Goal: Task Accomplishment & Management: Use online tool/utility

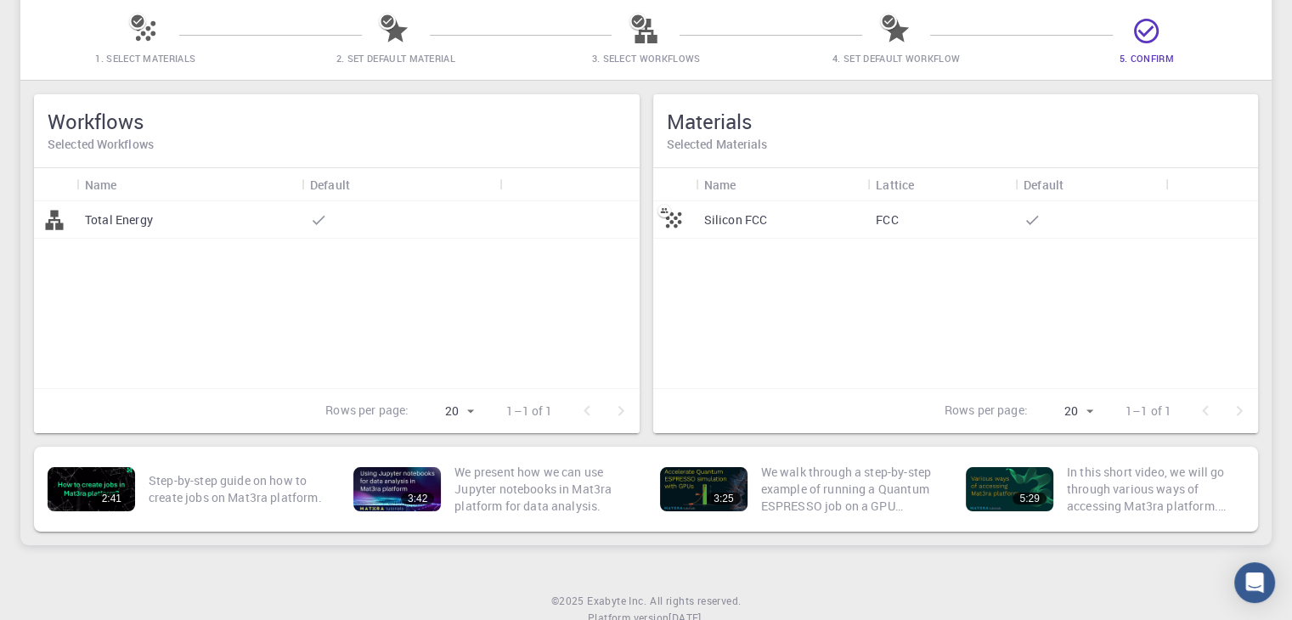
scroll to position [127, 0]
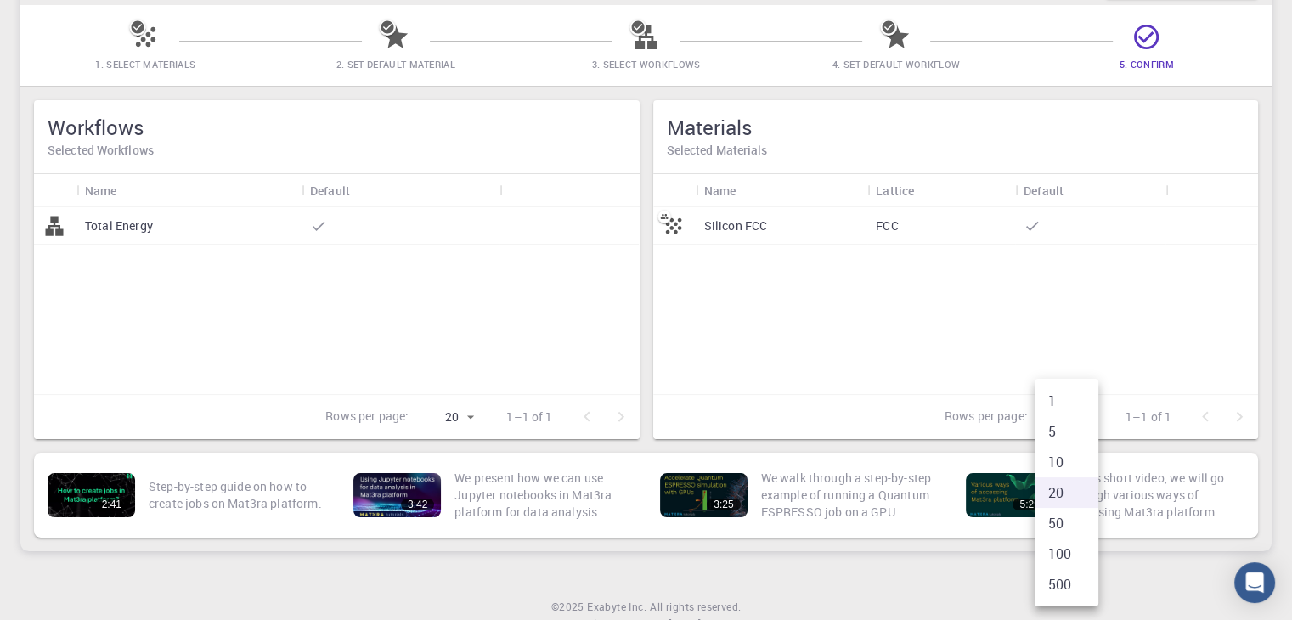
click at [1087, 415] on body "Initial Account Setup for [PERSON_NAME] Select Materials, Workflows and assign …" at bounding box center [646, 278] width 1292 height 811
click at [976, 253] on div at bounding box center [646, 310] width 1292 height 620
click at [782, 221] on div "Silicon FCC" at bounding box center [782, 225] width 172 height 37
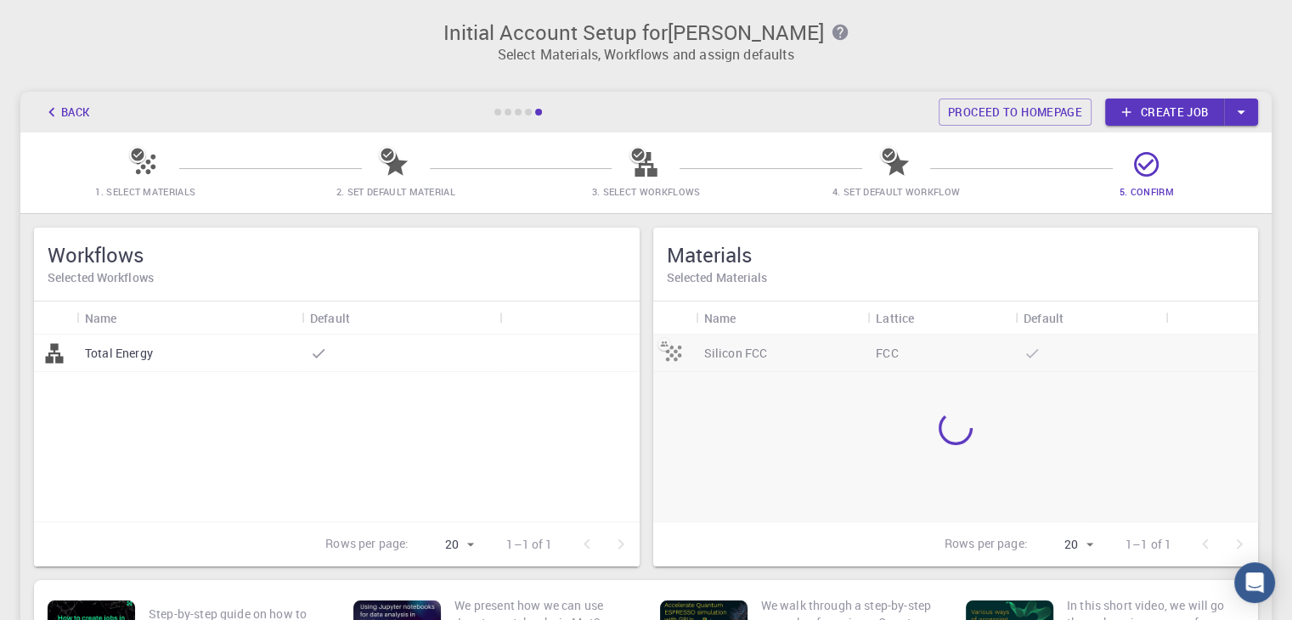
scroll to position [191, 0]
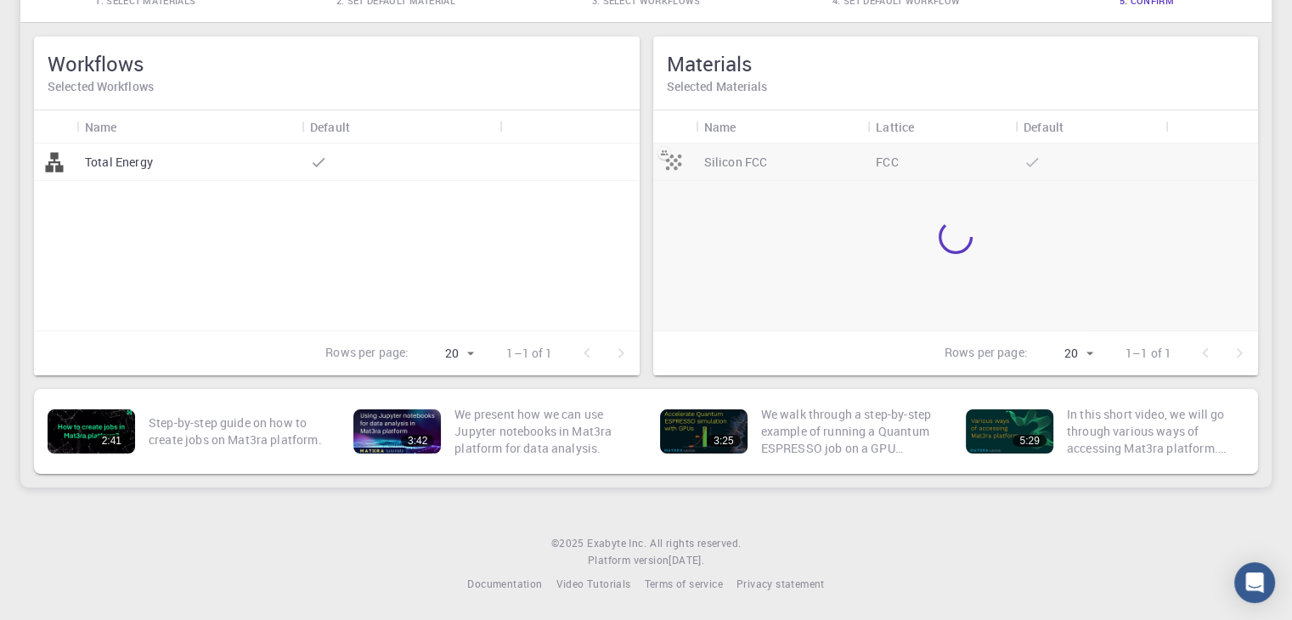
drag, startPoint x: 444, startPoint y: 330, endPoint x: 431, endPoint y: 276, distance: 56.0
click at [444, 331] on div "Rows per page: 20 20 1–1 of 1" at bounding box center [472, 353] width 334 height 44
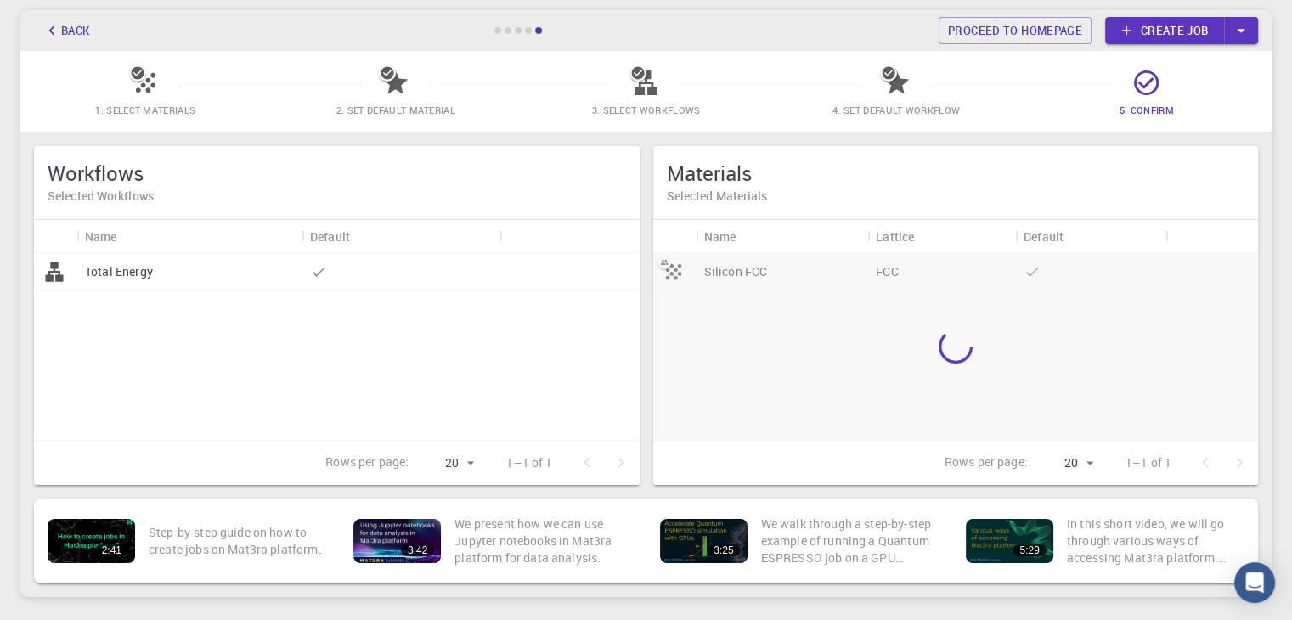
scroll to position [82, 0]
click at [1051, 242] on div "Default" at bounding box center [1043, 236] width 40 height 33
click at [1073, 235] on icon "Sort" at bounding box center [1076, 236] width 19 height 19
click at [750, 166] on h5 "Materials" at bounding box center [956, 173] width 578 height 27
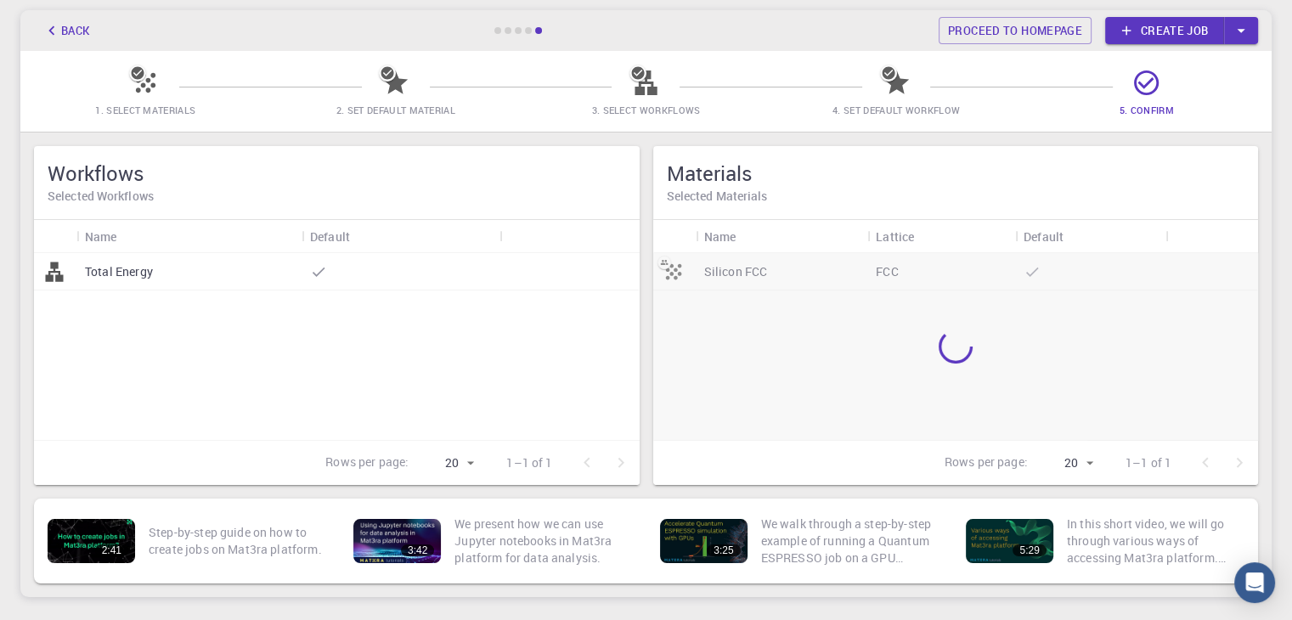
click at [382, 83] on icon at bounding box center [395, 83] width 30 height 30
click at [397, 87] on icon at bounding box center [395, 82] width 25 height 24
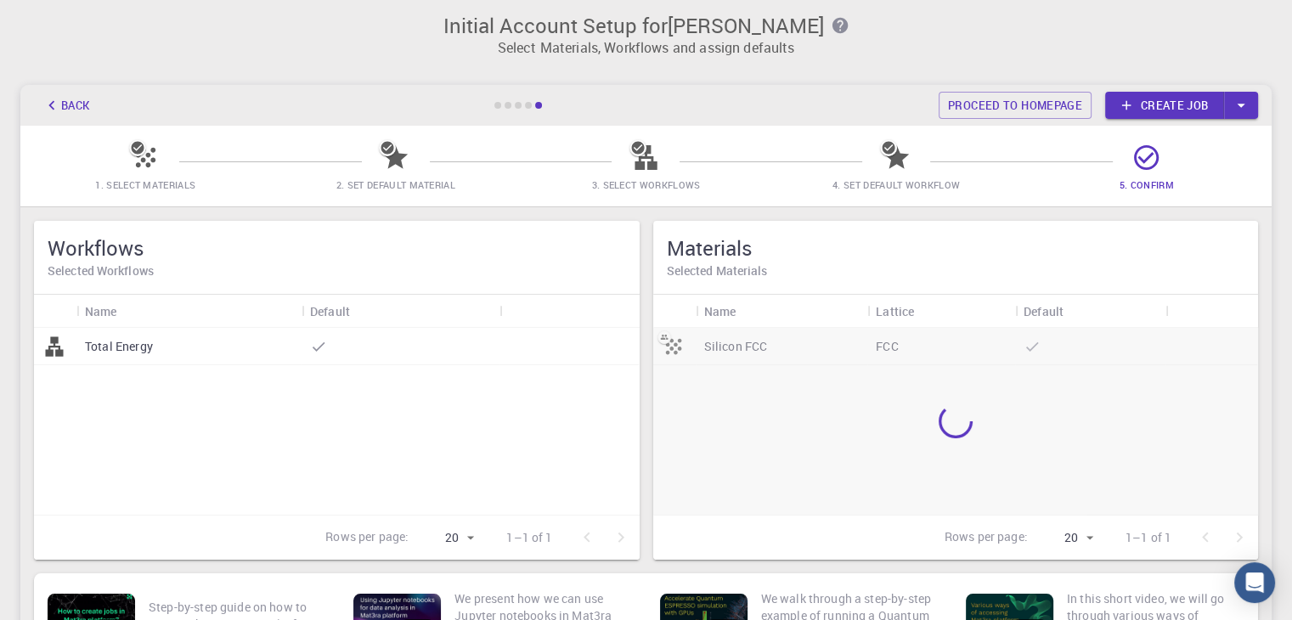
scroll to position [6, 0]
click at [864, 253] on h5 "Materials" at bounding box center [956, 248] width 578 height 27
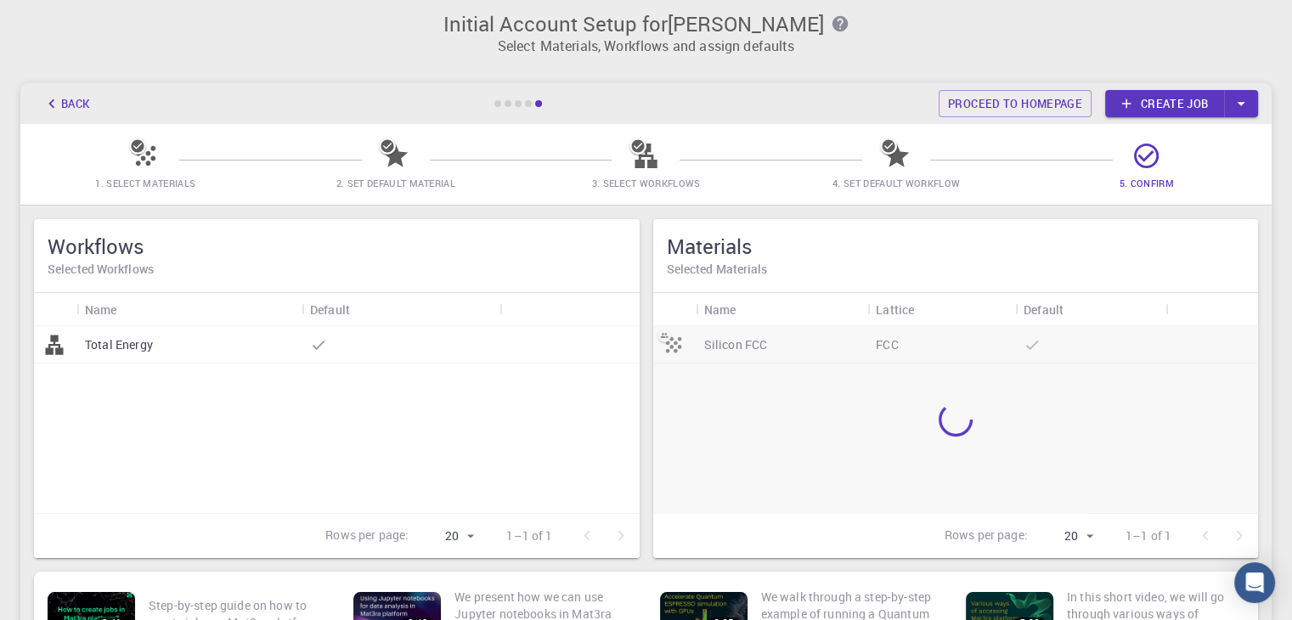
scroll to position [10, 0]
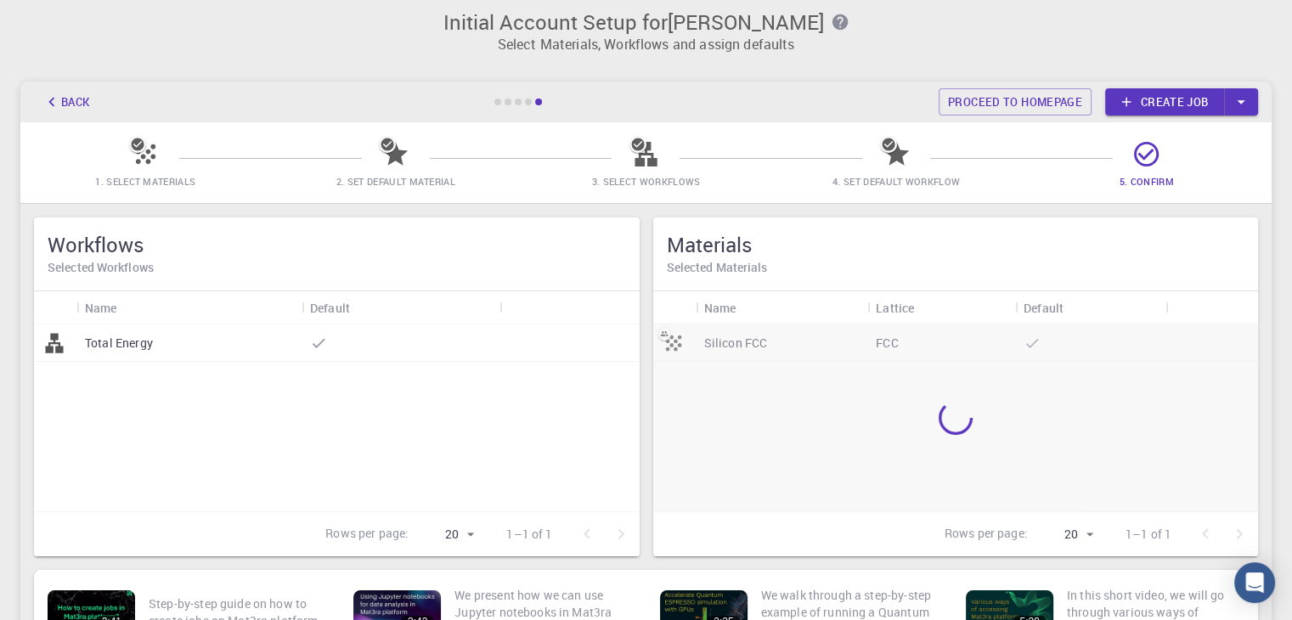
drag, startPoint x: 1016, startPoint y: 493, endPoint x: 1038, endPoint y: 493, distance: 22.1
click at [1038, 493] on div at bounding box center [955, 417] width 605 height 187
click at [1133, 106] on icon at bounding box center [1125, 101] width 15 height 15
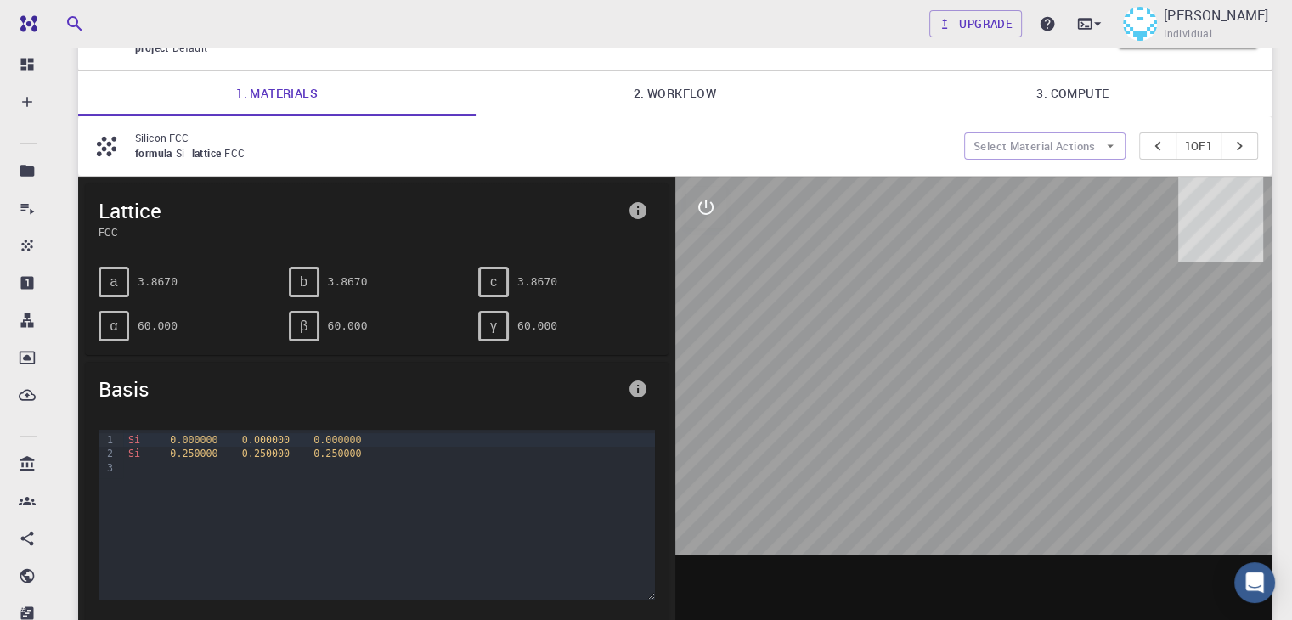
scroll to position [82, 0]
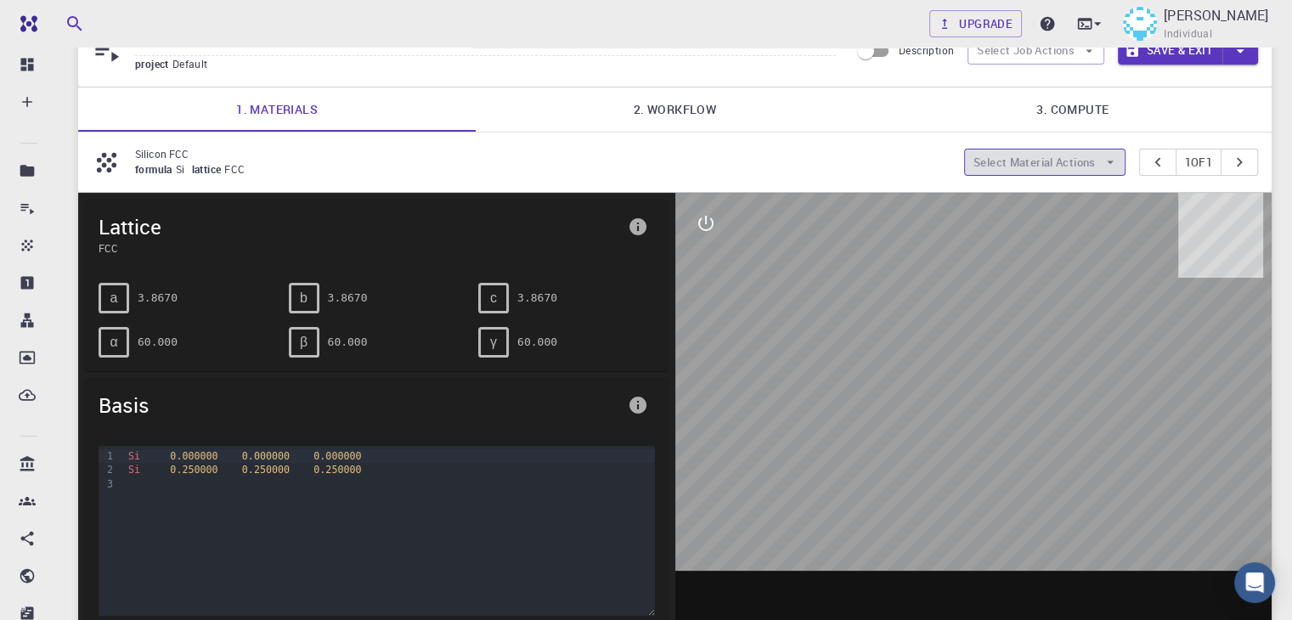
click at [1008, 157] on button "Select Material Actions" at bounding box center [1044, 162] width 161 height 27
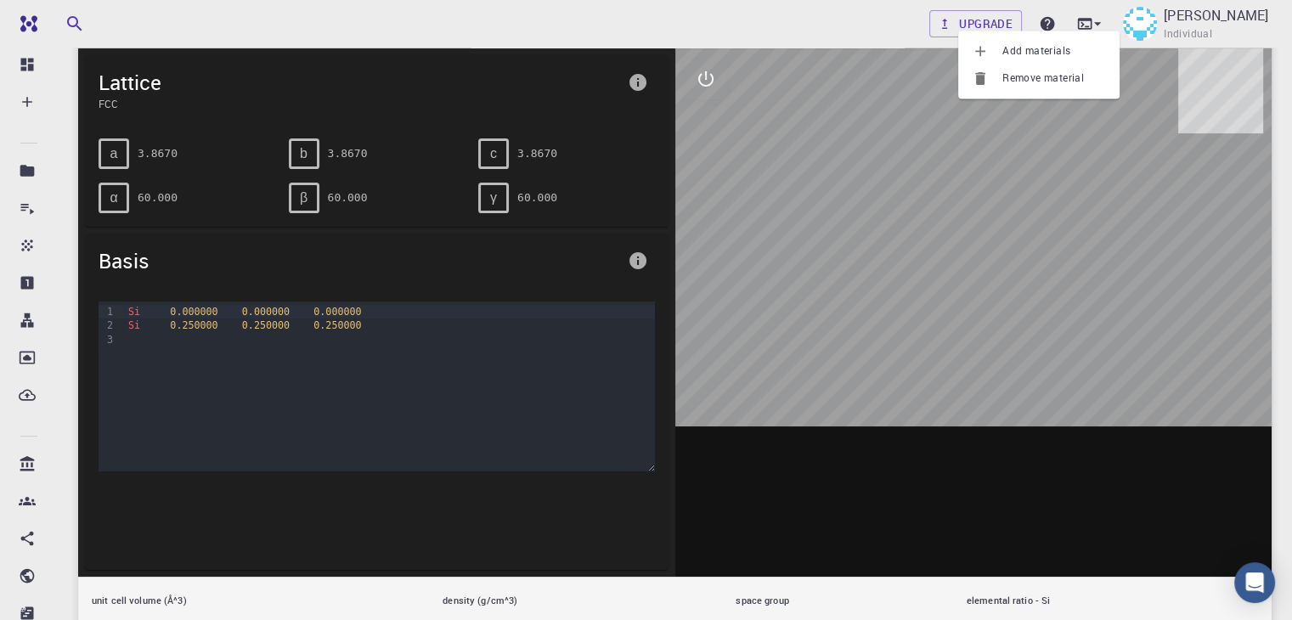
scroll to position [146, 0]
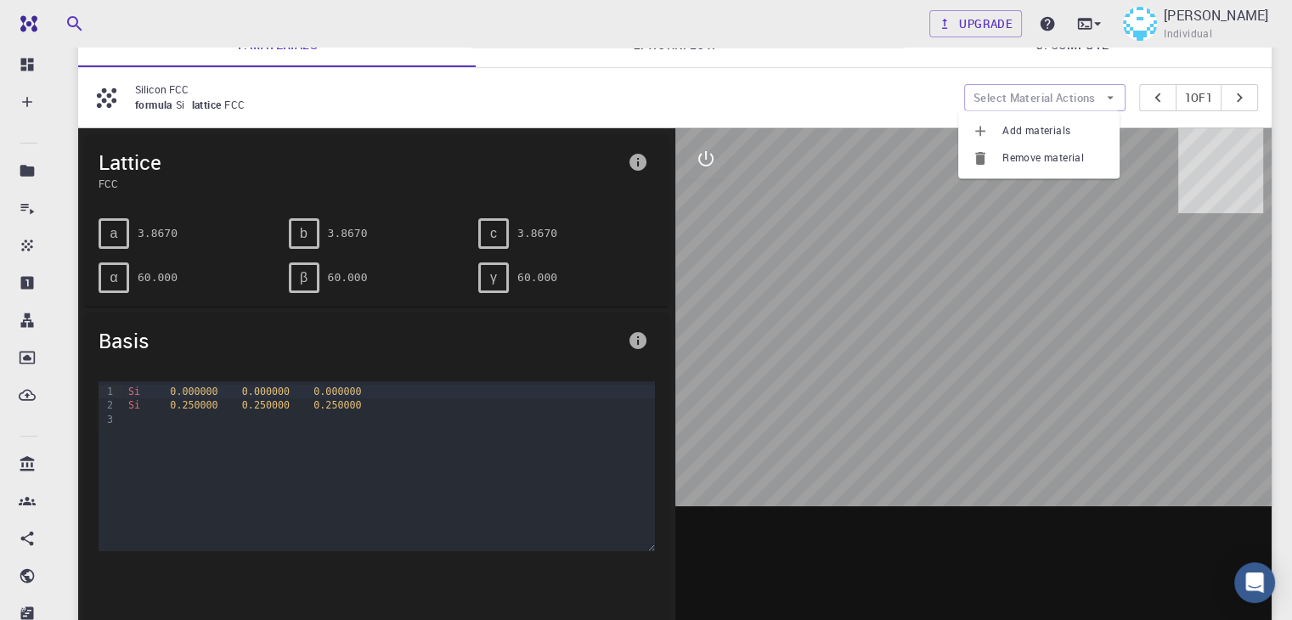
drag, startPoint x: 897, startPoint y: 281, endPoint x: 971, endPoint y: 292, distance: 74.7
click at [971, 292] on div at bounding box center [973, 392] width 597 height 528
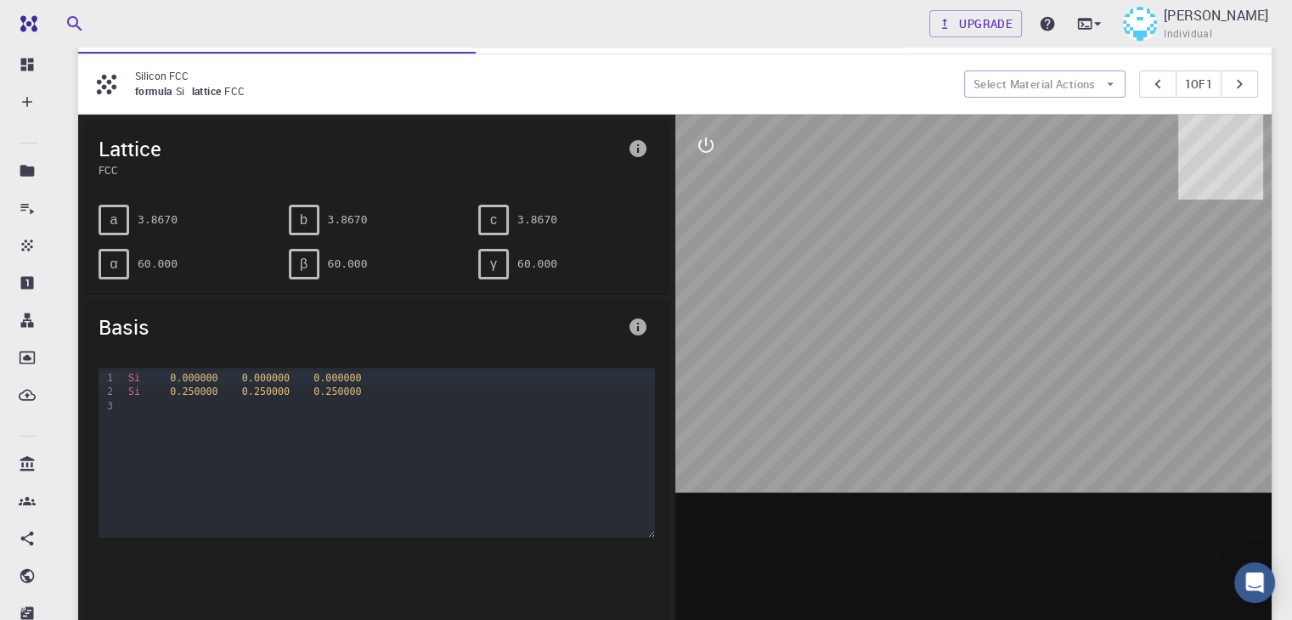
scroll to position [160, 0]
click at [1102, 82] on icon "button" at bounding box center [1109, 83] width 15 height 15
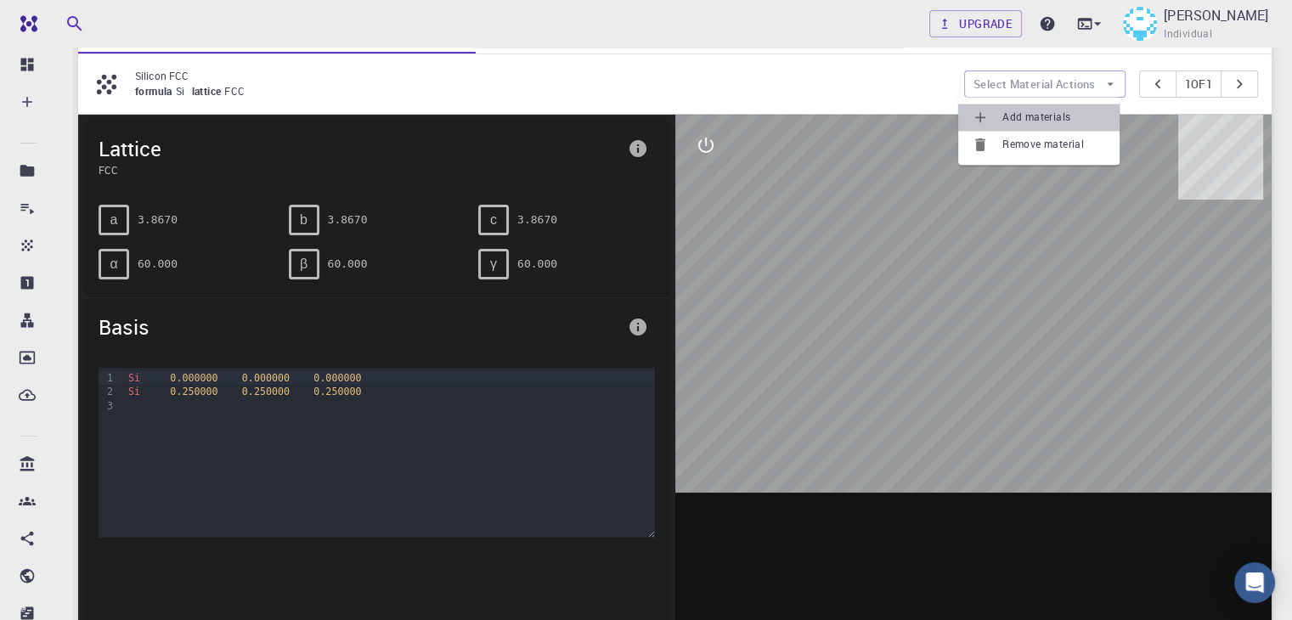
click at [1067, 112] on span "Add materials" at bounding box center [1054, 117] width 104 height 17
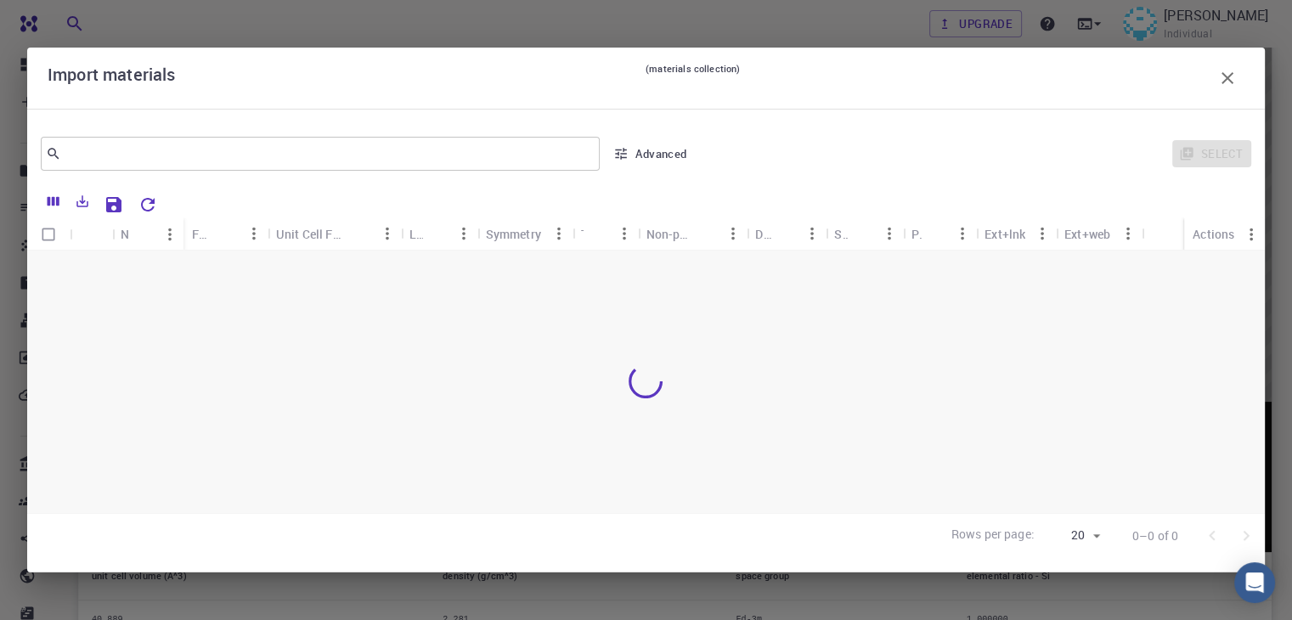
scroll to position [255, 0]
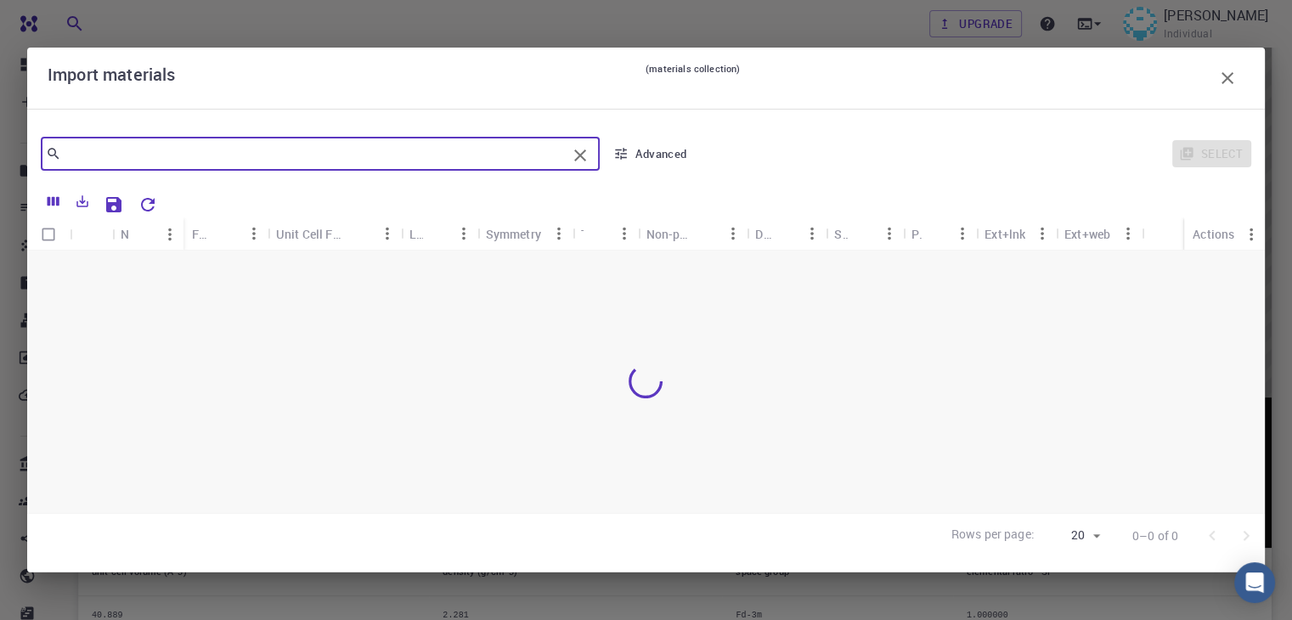
click at [373, 157] on input "text" at bounding box center [313, 154] width 505 height 24
type input "silicon"
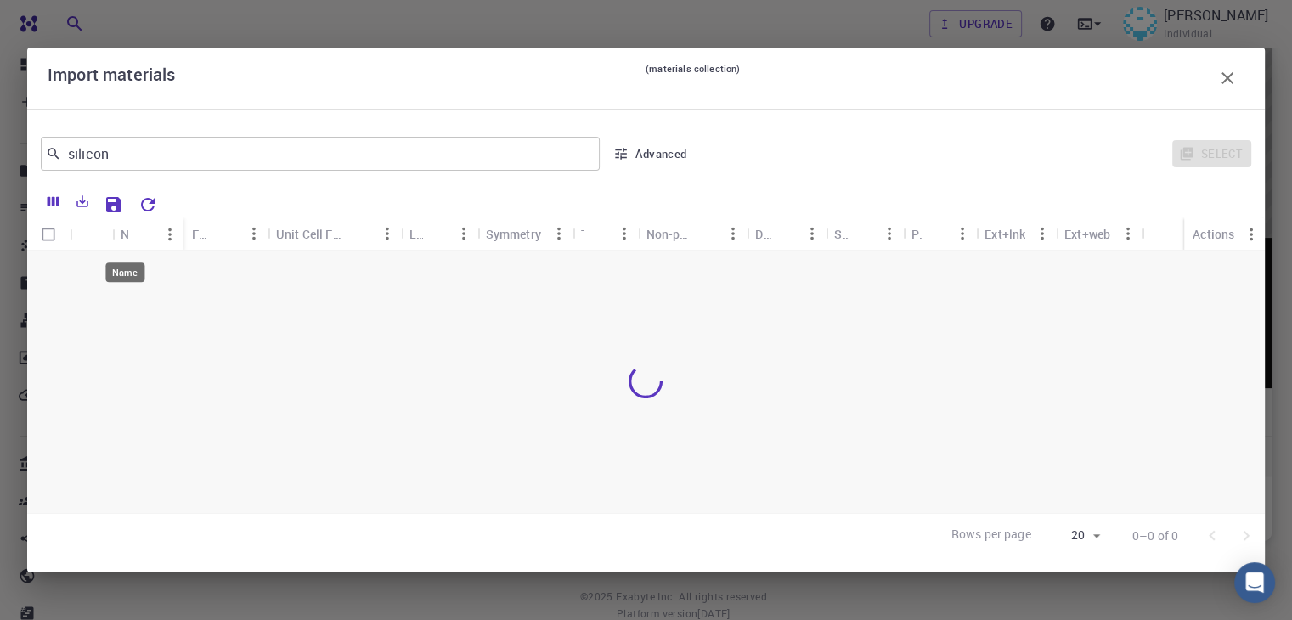
click at [122, 229] on div "Name" at bounding box center [125, 233] width 8 height 33
click at [125, 239] on div "Name" at bounding box center [125, 233] width 8 height 33
click at [168, 229] on icon "Menu" at bounding box center [169, 234] width 3 height 13
click at [128, 297] on div at bounding box center [645, 382] width 1237 height 262
click at [414, 232] on div "Lattice" at bounding box center [416, 233] width 14 height 33
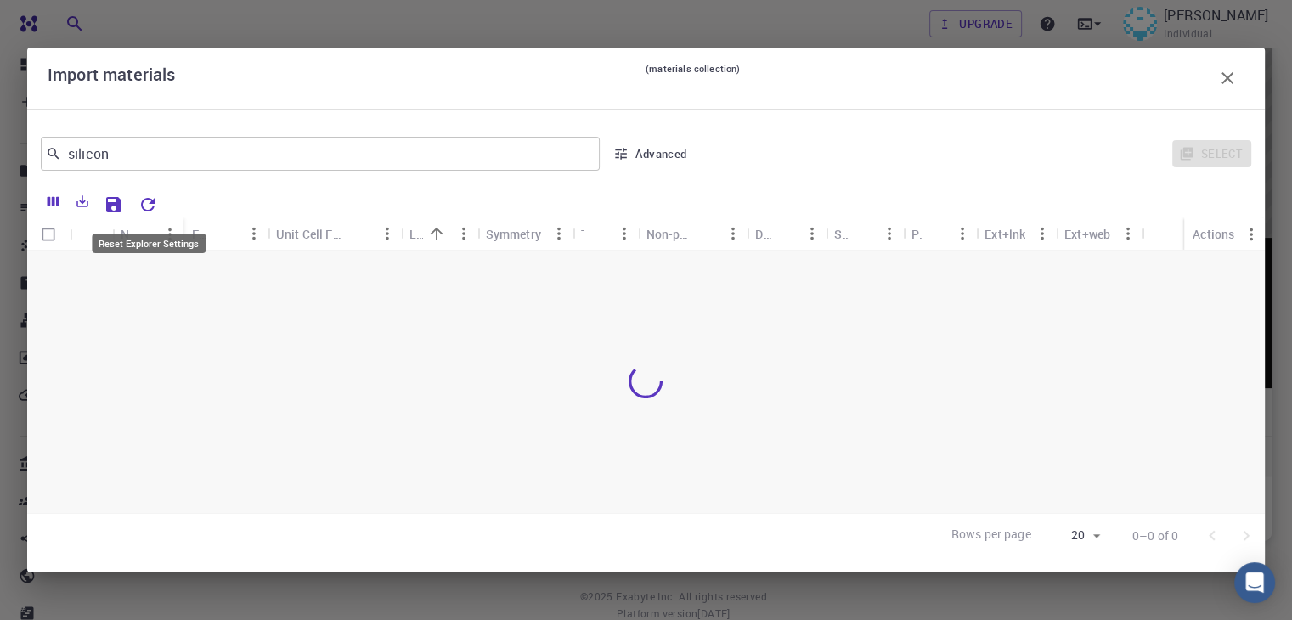
click at [141, 200] on icon "Reset Explorer Settings" at bounding box center [148, 204] width 20 height 20
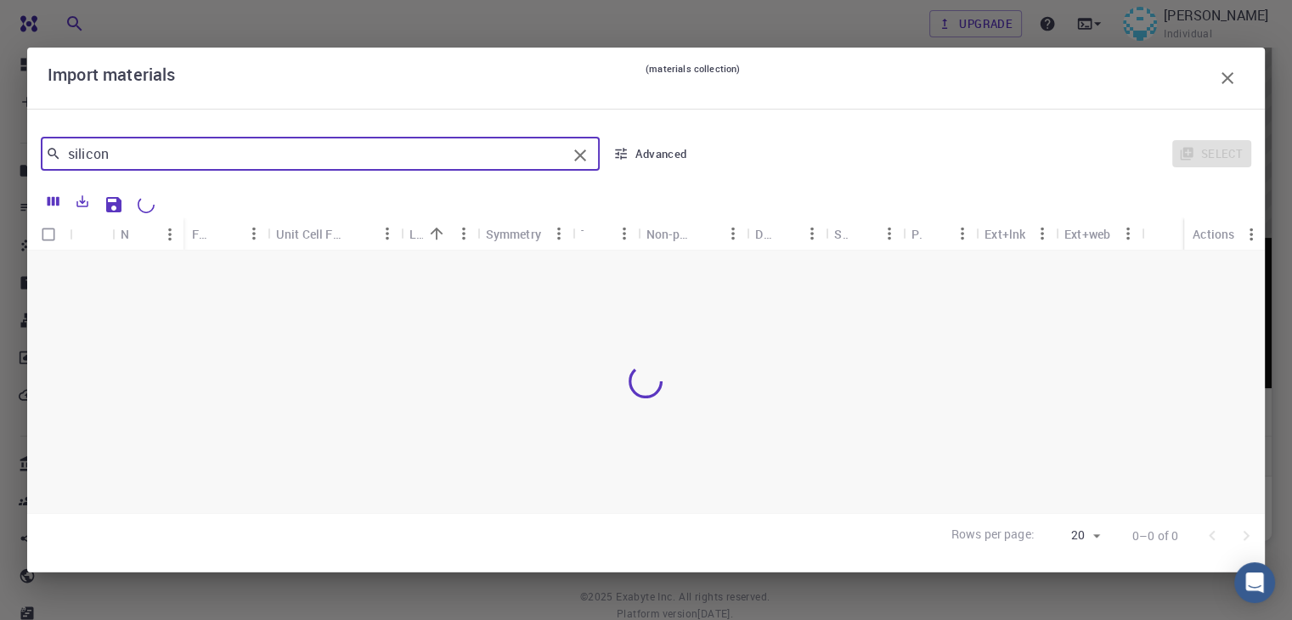
click at [273, 155] on input "silicon" at bounding box center [313, 154] width 505 height 24
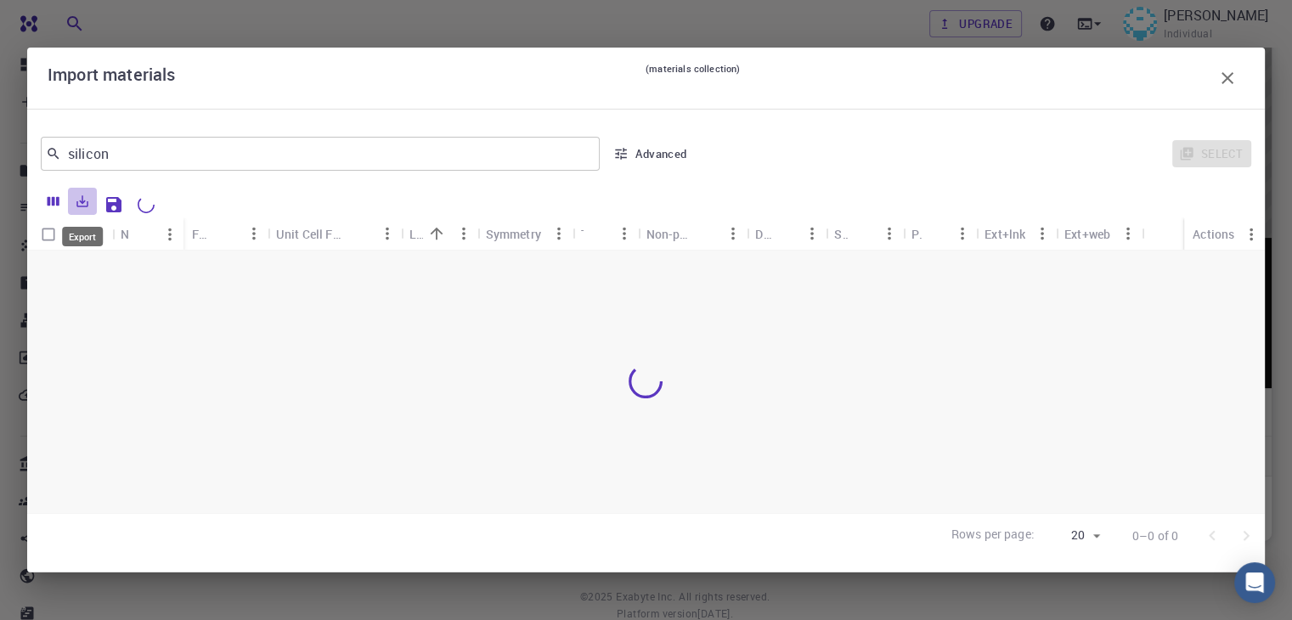
click at [88, 205] on icon "Export" at bounding box center [82, 201] width 15 height 15
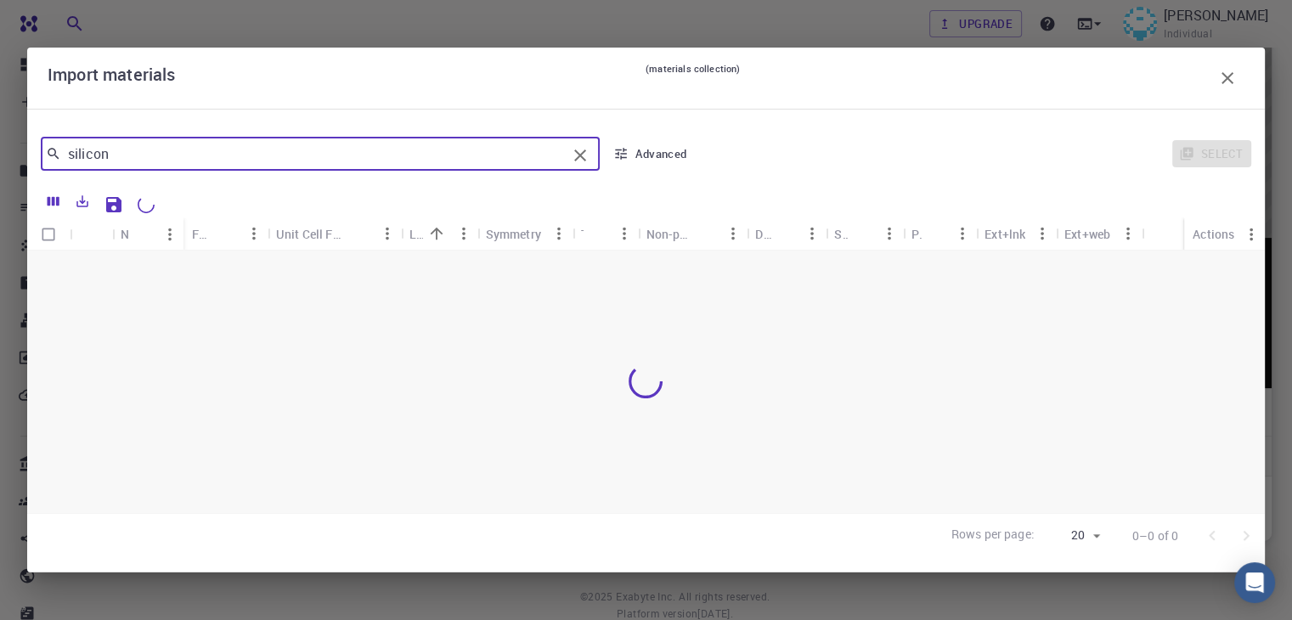
click at [132, 162] on input "silicon" at bounding box center [313, 154] width 505 height 24
